Goal: Check status: Check status

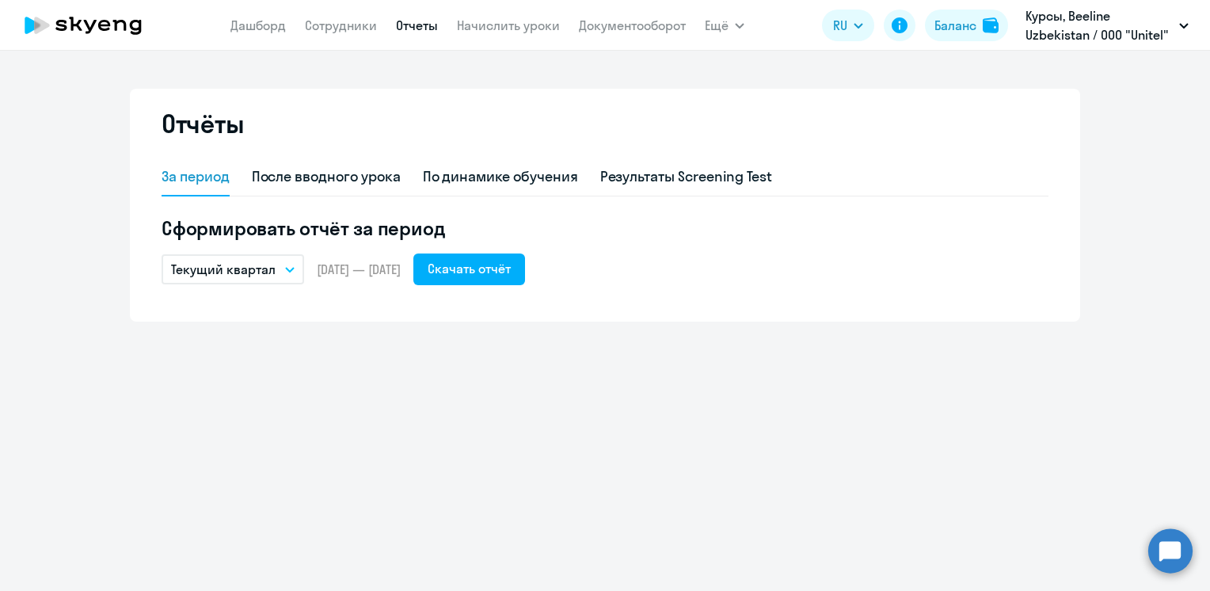
drag, startPoint x: 0, startPoint y: 0, endPoint x: 161, endPoint y: 28, distance: 163.8
click at [250, 25] on link "Дашборд" at bounding box center [257, 25] width 55 height 16
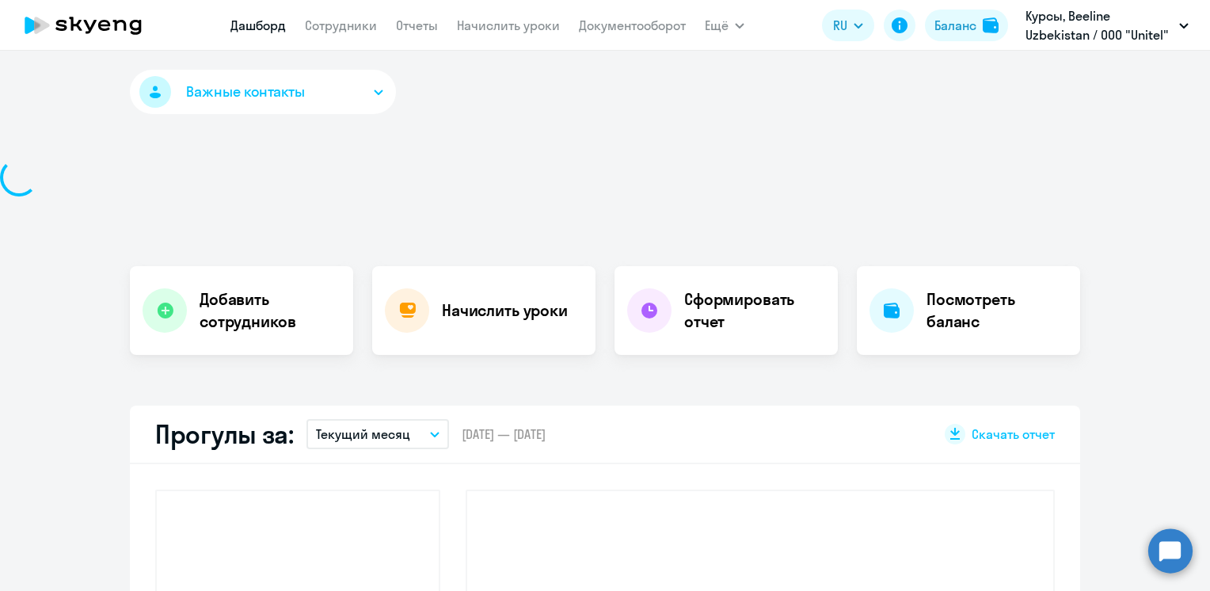
click at [91, 21] on icon at bounding box center [82, 26] width 139 height 40
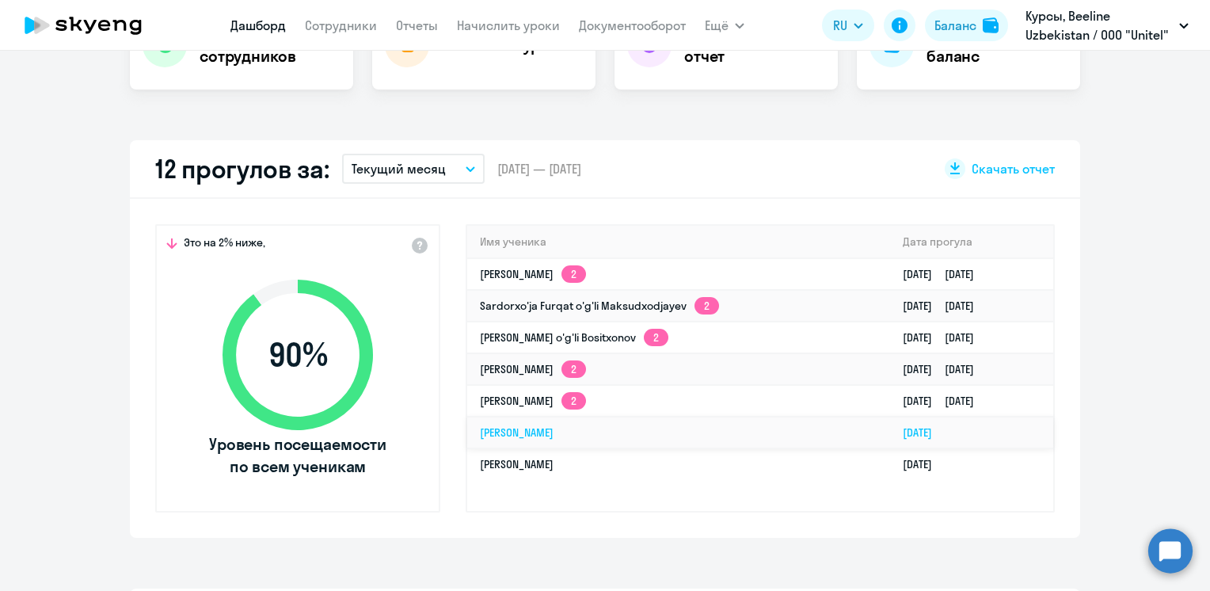
scroll to position [396, 0]
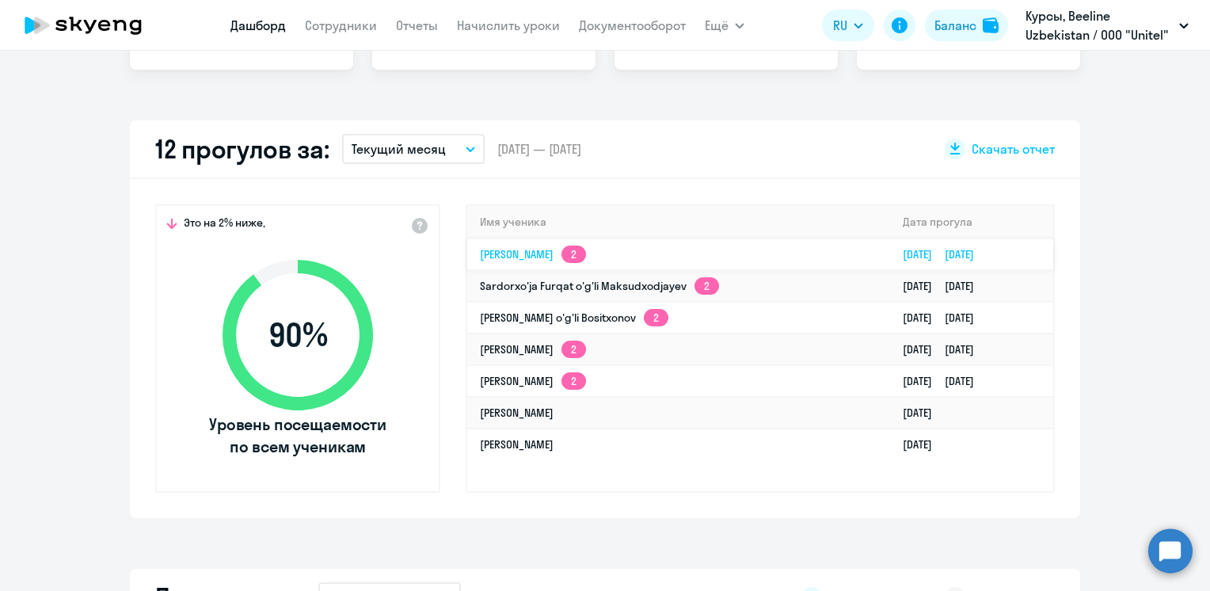
select select "30"
click at [769, 557] on div "Важные контакты Экспресс-чат поддержки Сопровождение компании + документооборот…" at bounding box center [605, 321] width 1210 height 540
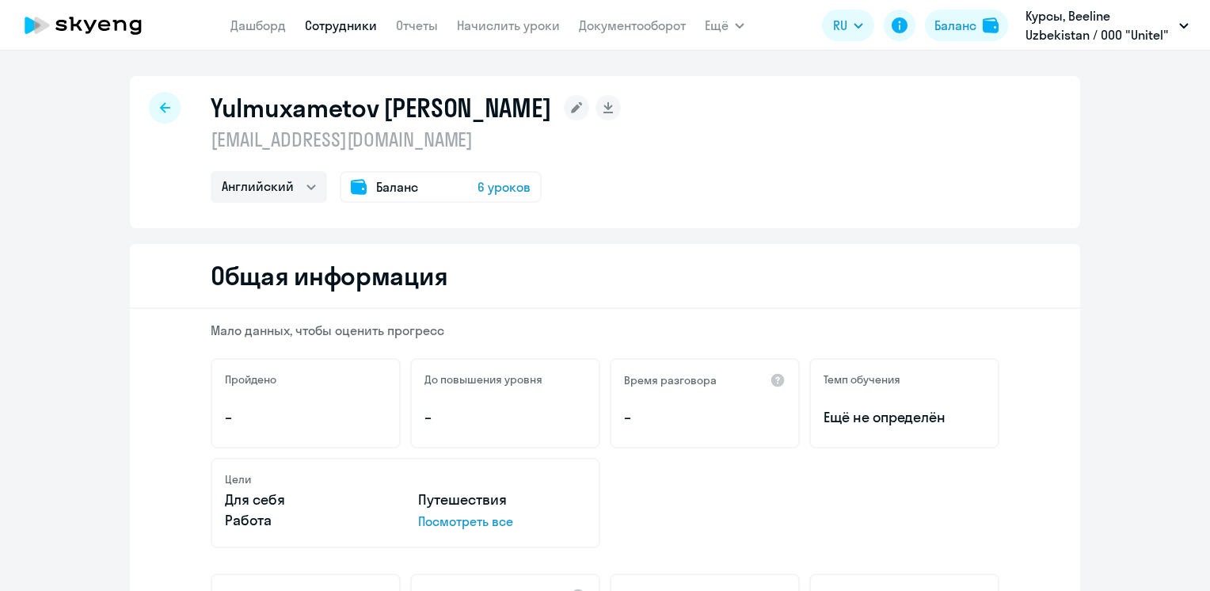
select select "english"
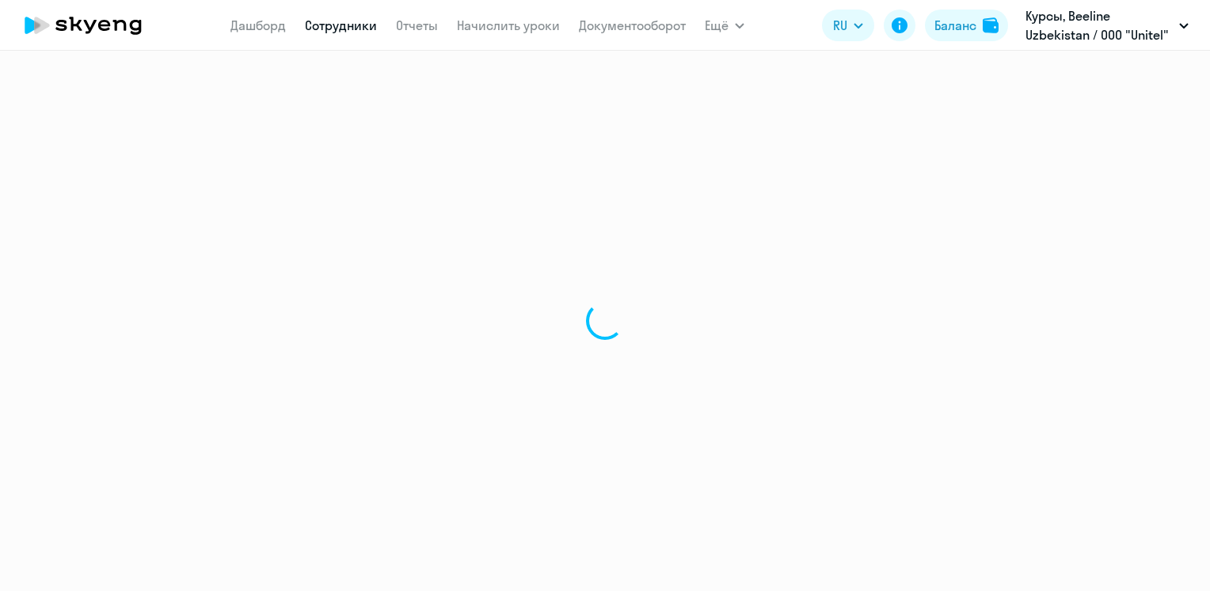
select select "english"
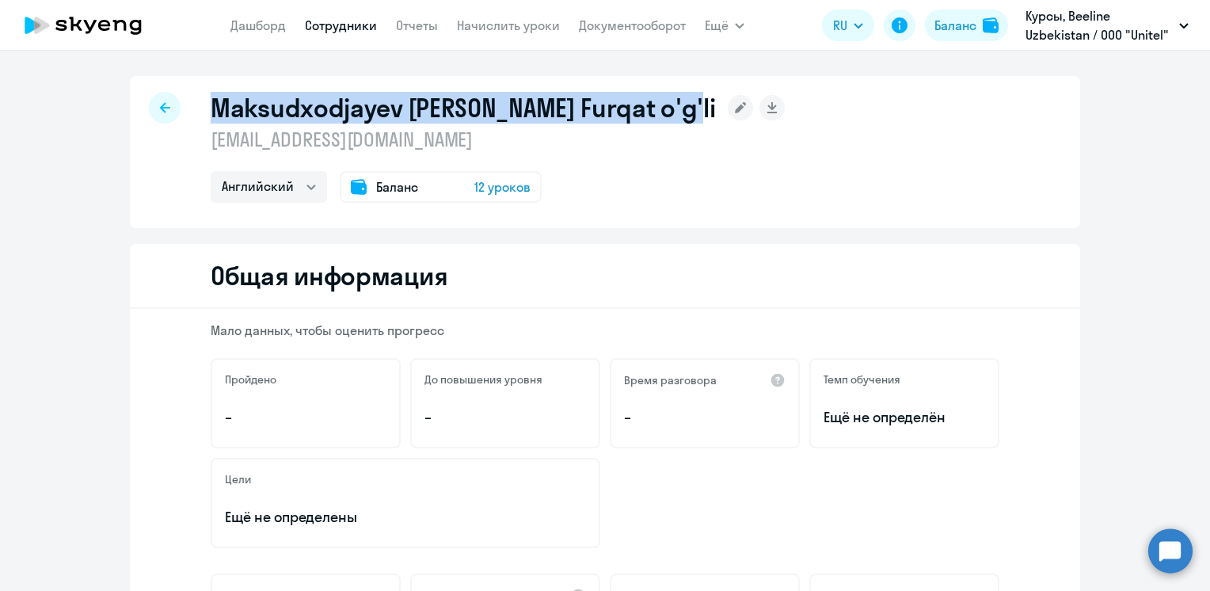
drag, startPoint x: 205, startPoint y: 102, endPoint x: 671, endPoint y: 119, distance: 466.5
click at [671, 119] on div "Maksudxodjayev [PERSON_NAME] Furqat o'g'li" at bounding box center [498, 108] width 574 height 32
